Goal: Navigation & Orientation: Find specific page/section

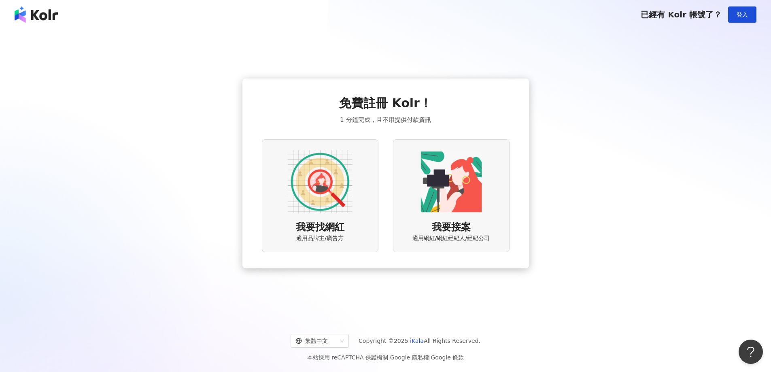
click at [741, 5] on div "已經有 Kolr 帳號了？ 登入" at bounding box center [385, 14] width 771 height 29
click at [739, 15] on span "登入" at bounding box center [741, 14] width 11 height 6
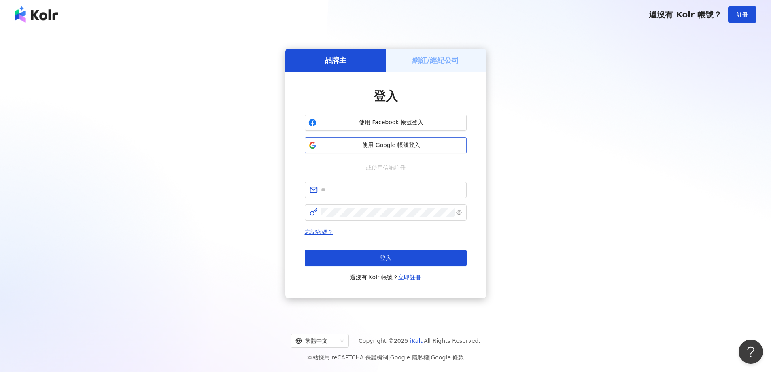
click at [405, 153] on button "使用 Google 帳號登入" at bounding box center [386, 145] width 162 height 16
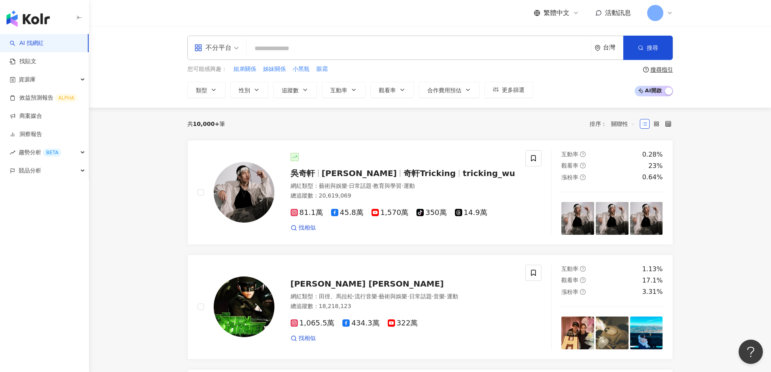
click at [666, 14] on icon at bounding box center [669, 13] width 6 height 6
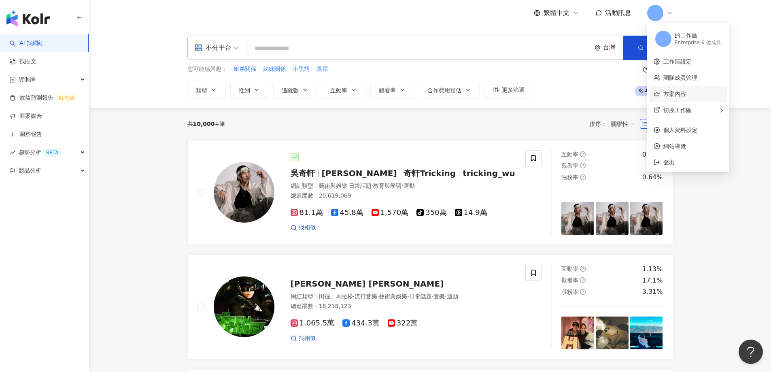
click at [679, 95] on link "方案內容" at bounding box center [674, 94] width 23 height 6
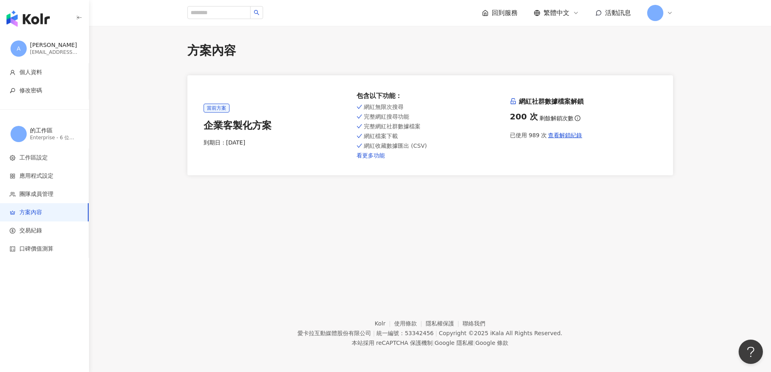
click at [378, 156] on link "看更多功能" at bounding box center [429, 155] width 147 height 6
click at [372, 155] on link "看更多功能" at bounding box center [429, 155] width 147 height 6
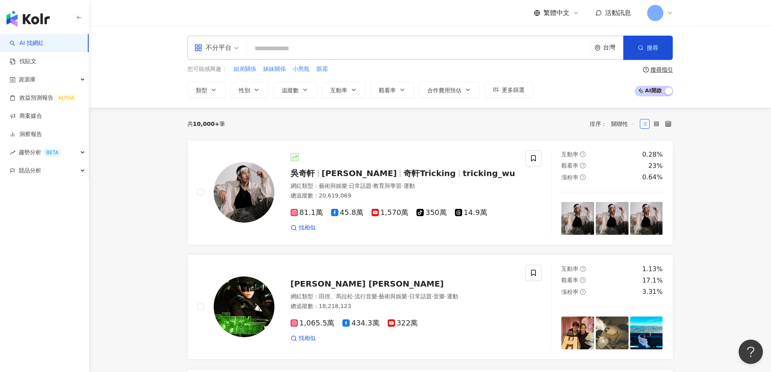
click at [667, 12] on icon at bounding box center [669, 13] width 6 height 6
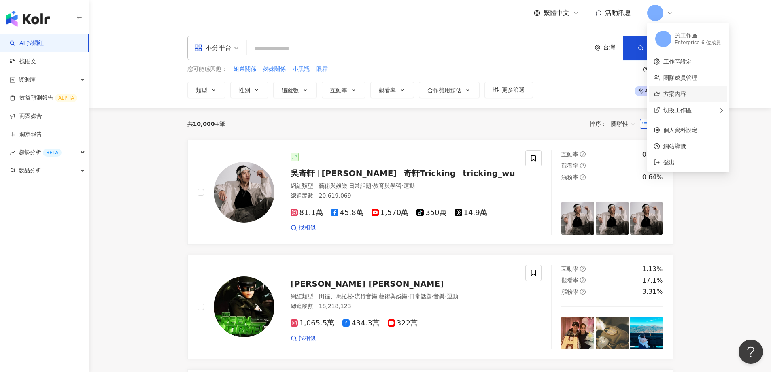
click at [676, 92] on link "方案內容" at bounding box center [674, 94] width 23 height 6
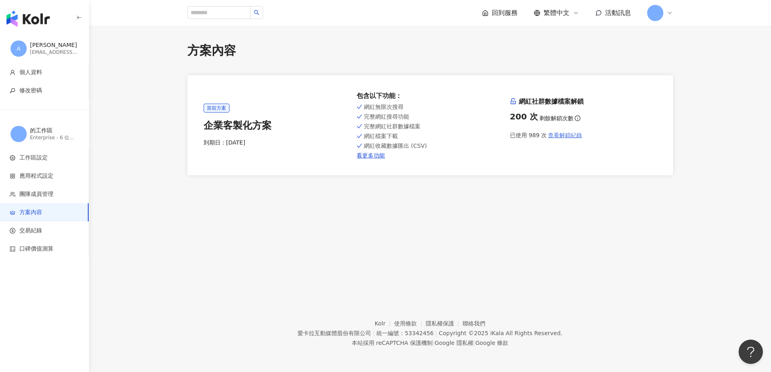
click at [554, 136] on span "查看解鎖紀錄" at bounding box center [565, 135] width 34 height 6
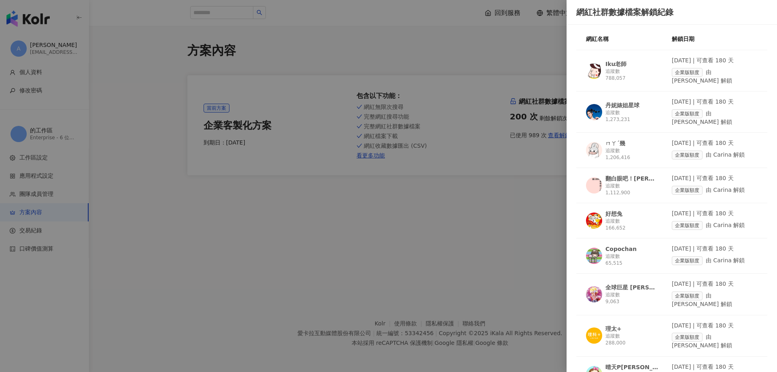
click at [520, 190] on div at bounding box center [388, 186] width 777 height 372
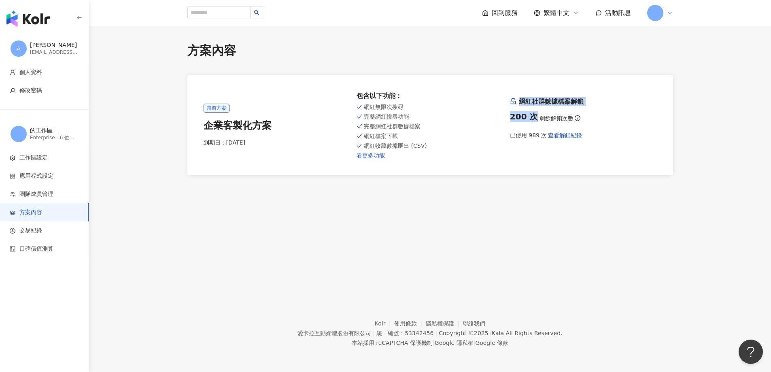
drag, startPoint x: 519, startPoint y: 100, endPoint x: 533, endPoint y: 118, distance: 22.7
click at [533, 118] on div "網紅社群數據檔案解鎖 200 次 剩餘解鎖次數 已使用 989 次 查看解鎖紀錄" at bounding box center [583, 120] width 147 height 46
click at [27, 15] on img "button" at bounding box center [27, 19] width 43 height 16
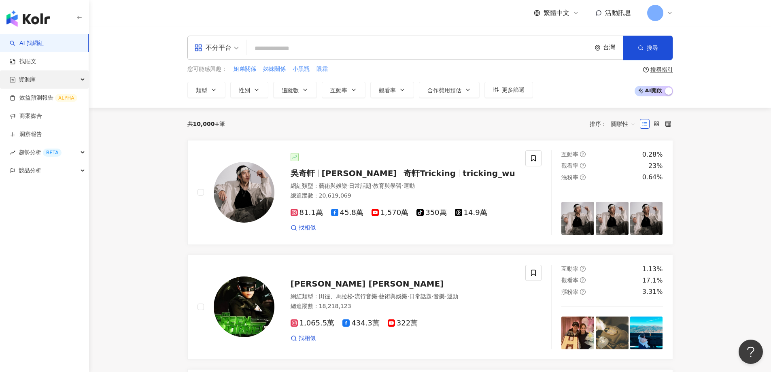
click at [46, 83] on div "資源庫" at bounding box center [44, 79] width 89 height 18
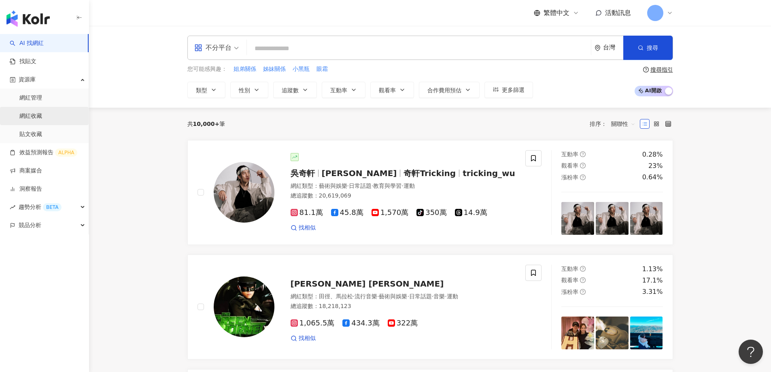
click at [33, 117] on link "網紅收藏" at bounding box center [30, 116] width 23 height 8
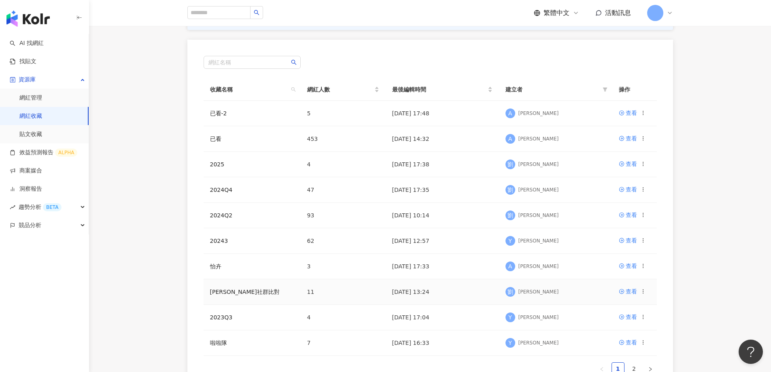
scroll to position [162, 0]
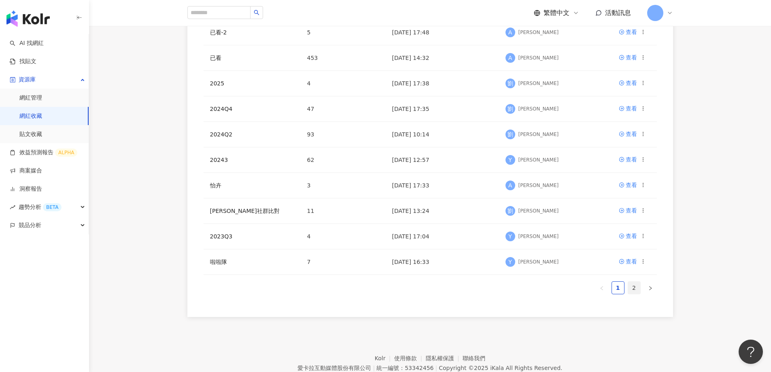
click at [635, 288] on link "2" at bounding box center [634, 288] width 12 height 12
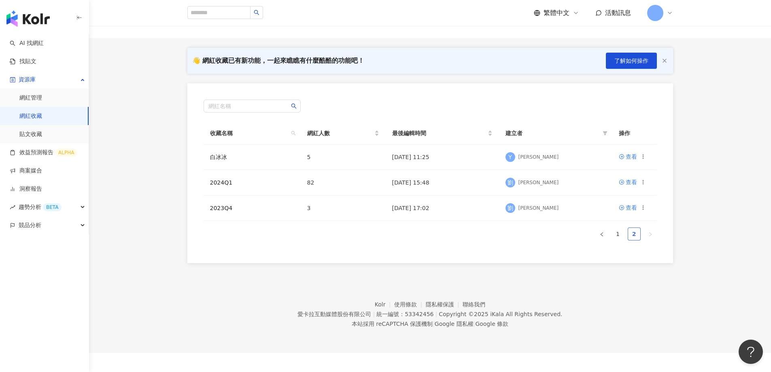
scroll to position [37, 0]
click at [32, 115] on link "網紅收藏" at bounding box center [30, 116] width 23 height 8
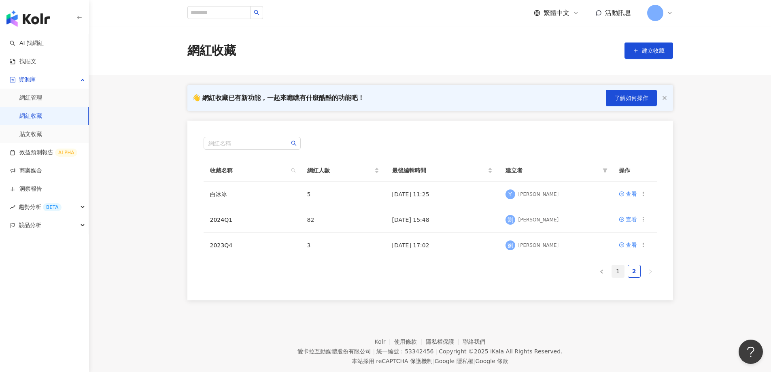
click at [619, 271] on link "1" at bounding box center [618, 271] width 12 height 12
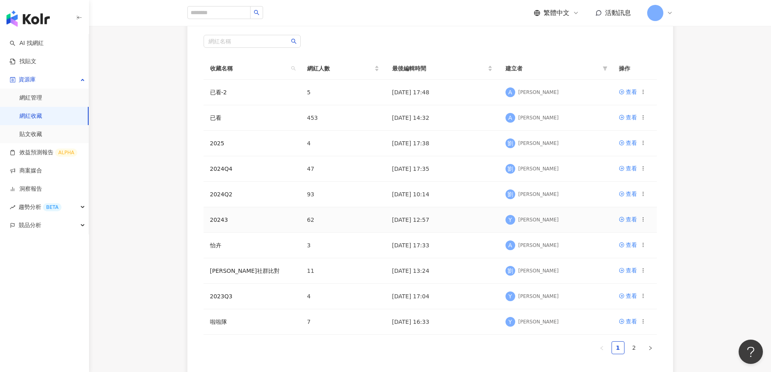
scroll to position [121, 0]
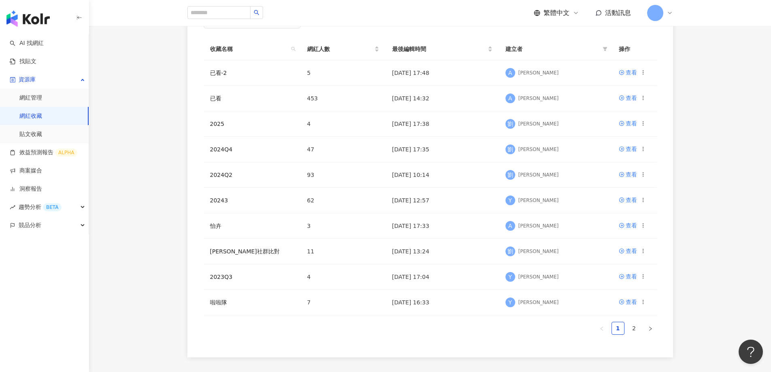
click at [44, 10] on div "button" at bounding box center [44, 17] width 89 height 34
click at [38, 16] on img "button" at bounding box center [27, 19] width 43 height 16
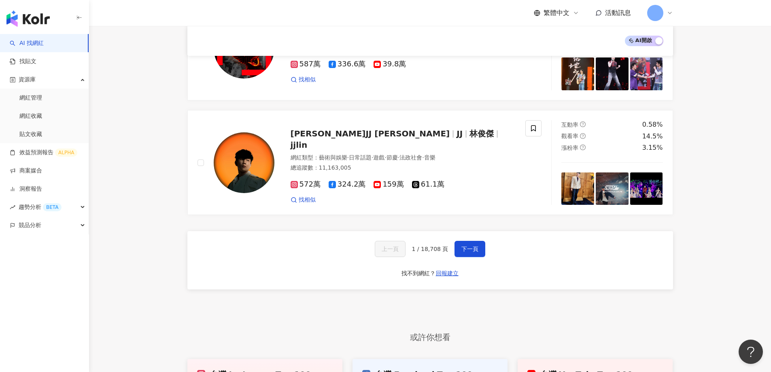
scroll to position [1265, 0]
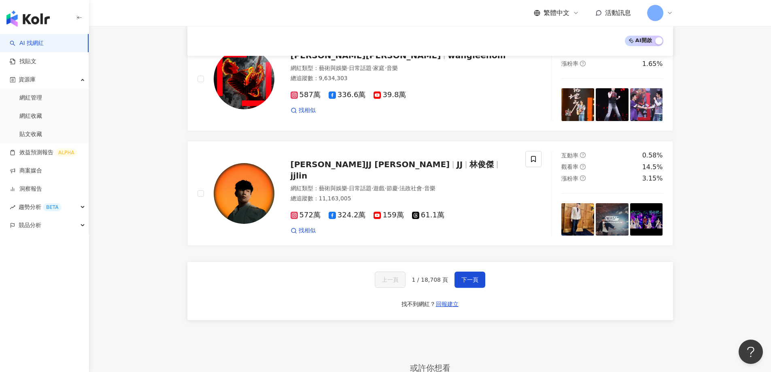
click at [35, 18] on img "button" at bounding box center [27, 19] width 43 height 16
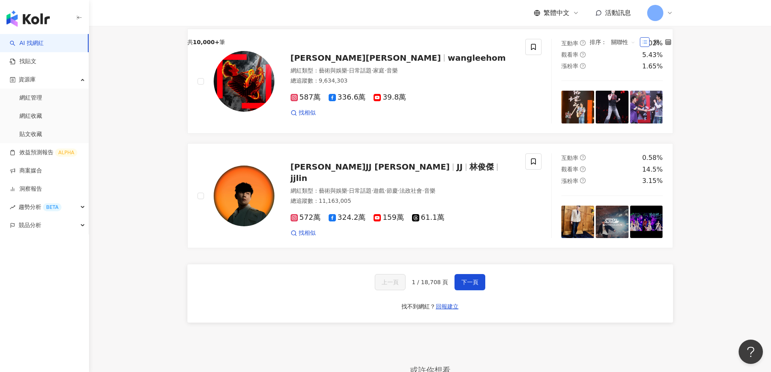
scroll to position [0, 0]
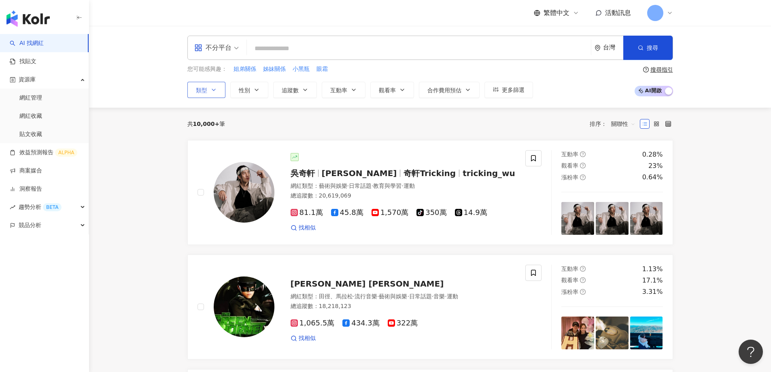
click at [201, 89] on span "類型" at bounding box center [201, 90] width 11 height 6
